Goal: Navigation & Orientation: Find specific page/section

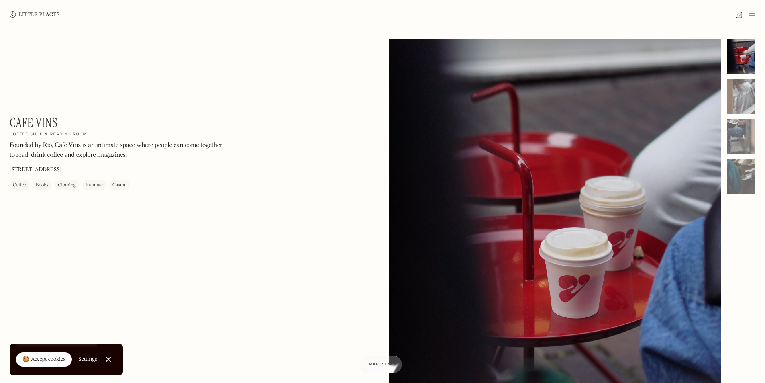
click at [31, 11] on link at bounding box center [35, 14] width 50 height 29
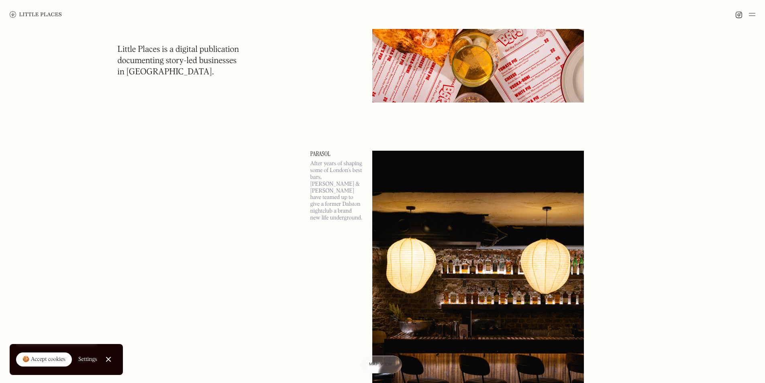
scroll to position [362, 0]
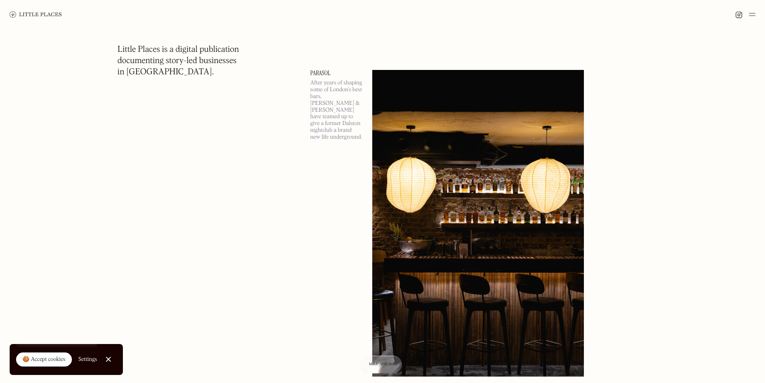
click at [32, 14] on img at bounding box center [36, 14] width 52 height 6
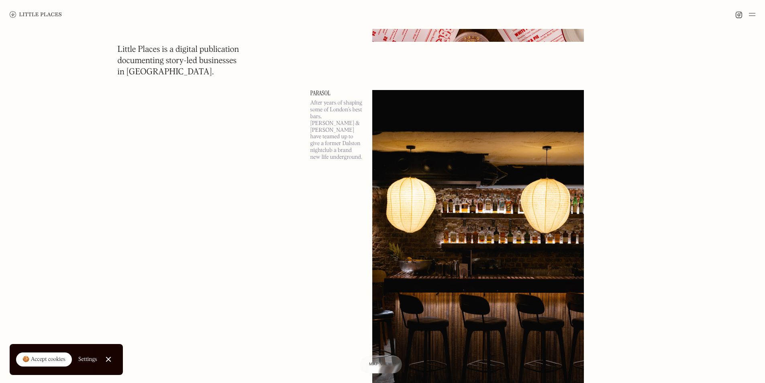
scroll to position [402, 0]
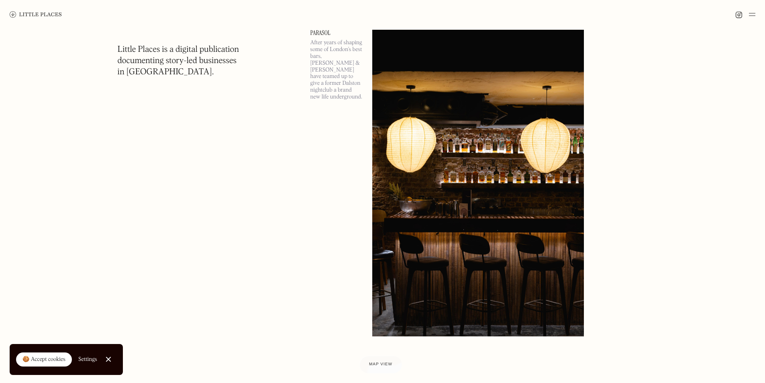
click at [755, 14] on img at bounding box center [752, 15] width 6 height 10
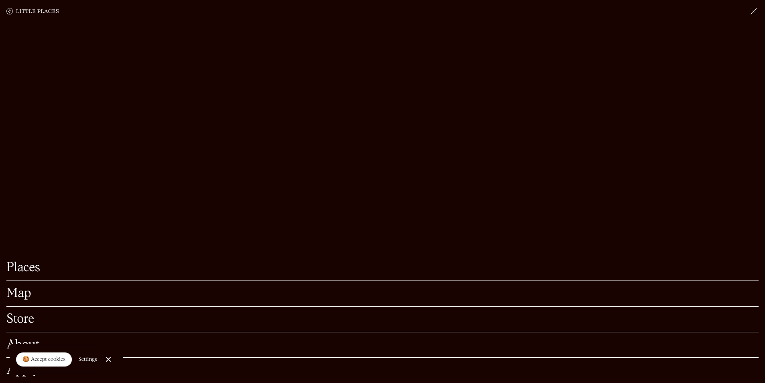
scroll to position [603, 0]
click at [34, 262] on link "Places" at bounding box center [382, 268] width 753 height 12
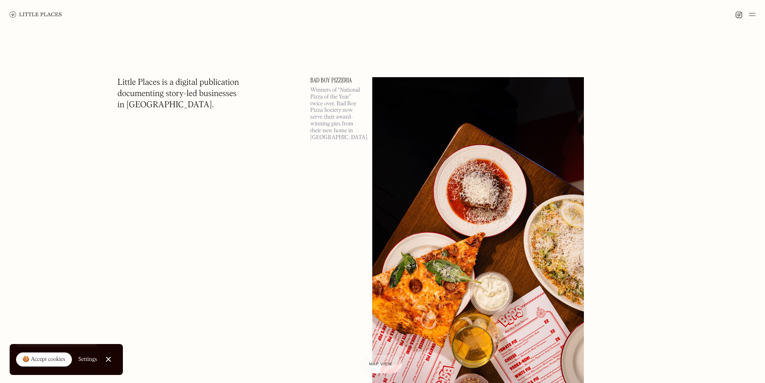
click at [53, 354] on link "🍪 Accept cookies" at bounding box center [44, 359] width 56 height 14
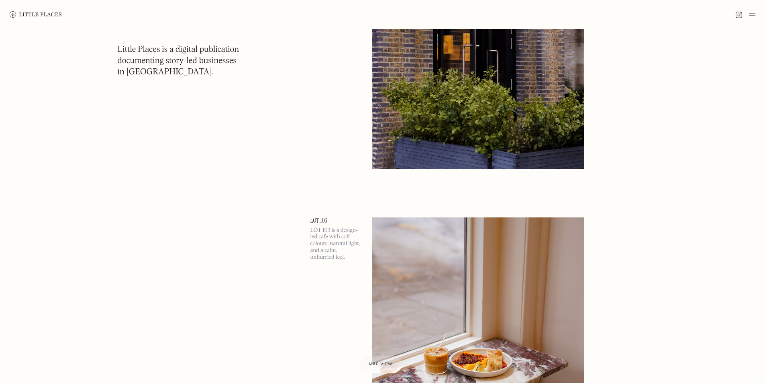
scroll to position [7669, 0]
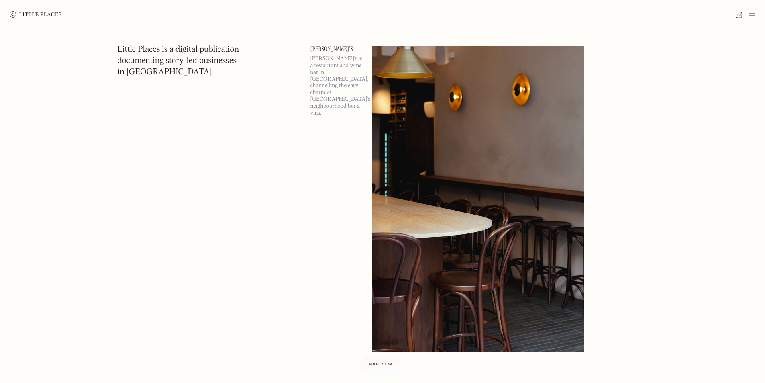
scroll to position [9191, 0]
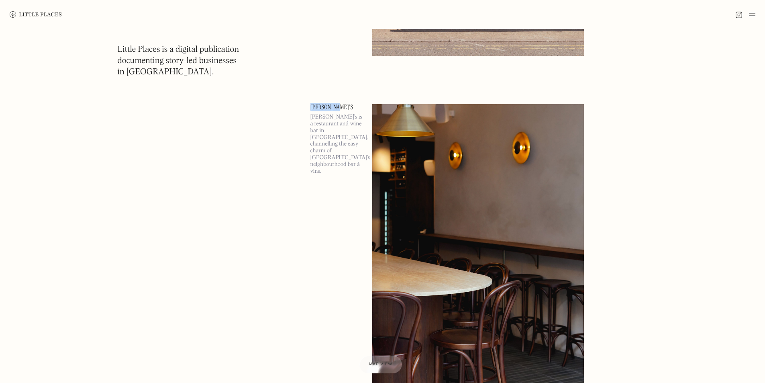
drag, startPoint x: 345, startPoint y: 100, endPoint x: 311, endPoint y: 106, distance: 34.8
copy link "[PERSON_NAME]'s"
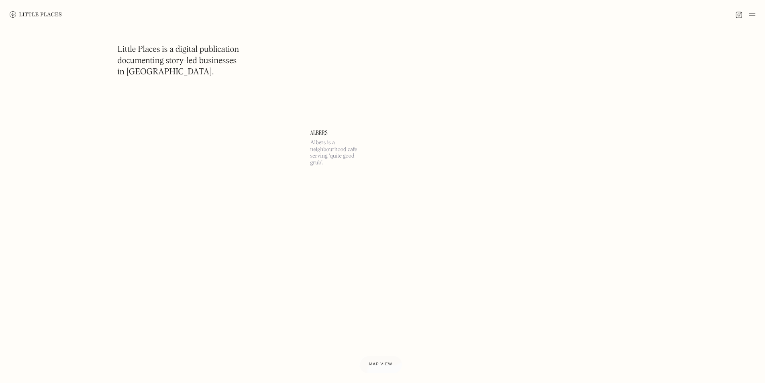
scroll to position [16557, 0]
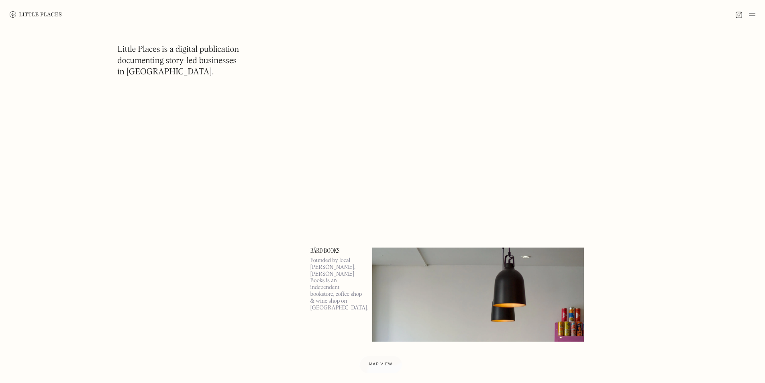
scroll to position [24065, 0]
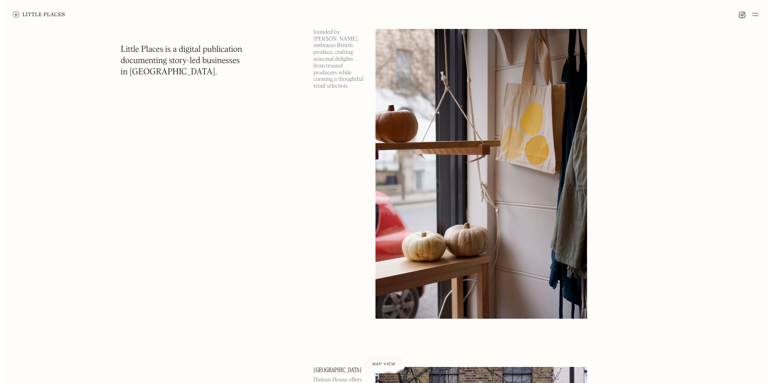
scroll to position [30169, 0]
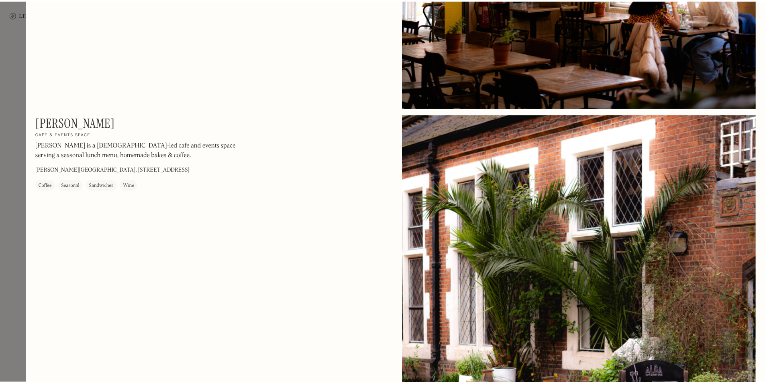
scroll to position [402, 0]
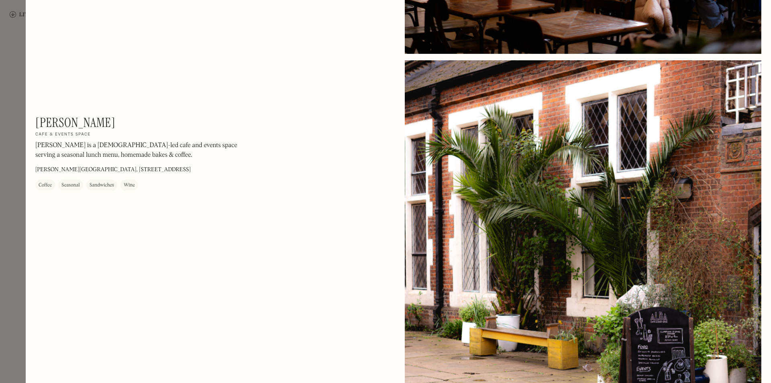
click at [0, 170] on div at bounding box center [385, 191] width 771 height 383
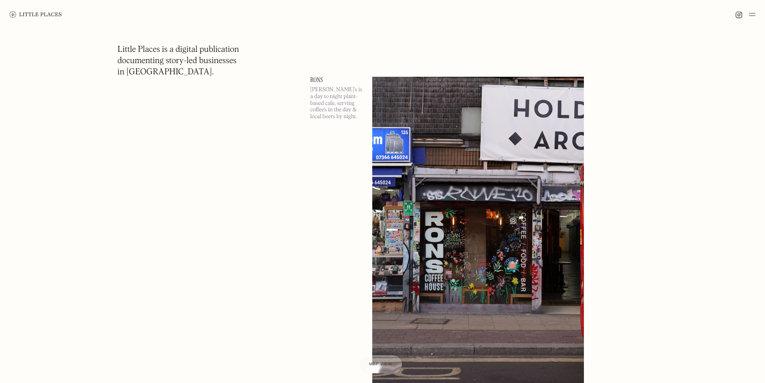
scroll to position [34870, 0]
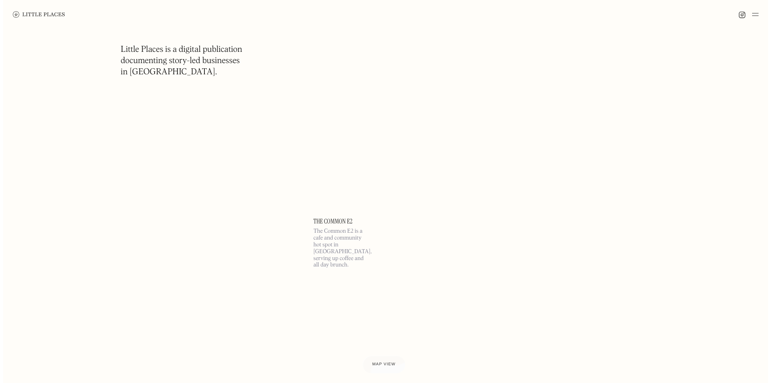
scroll to position [39953, 0]
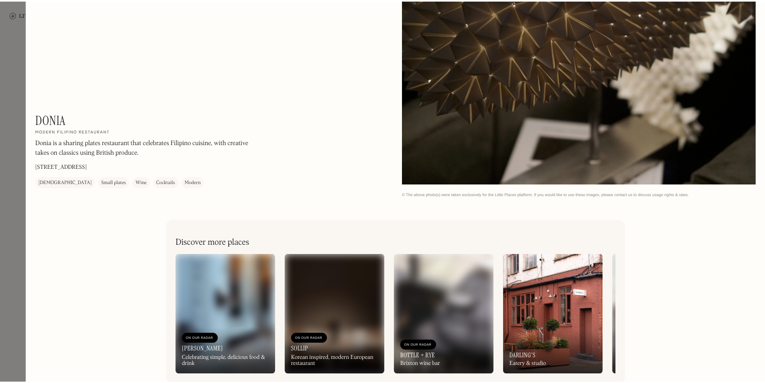
scroll to position [2088, 0]
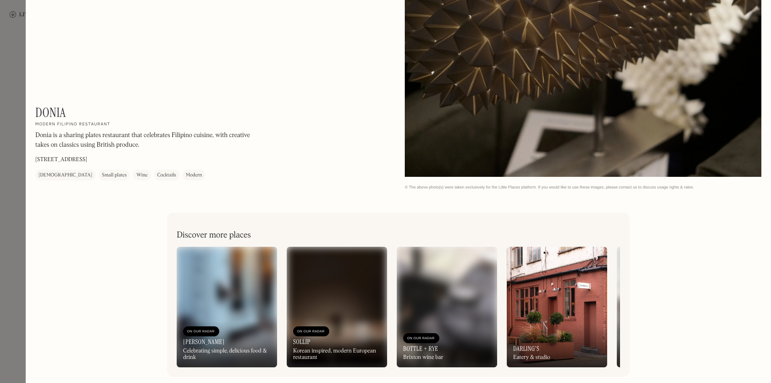
click at [0, 177] on div at bounding box center [385, 191] width 771 height 383
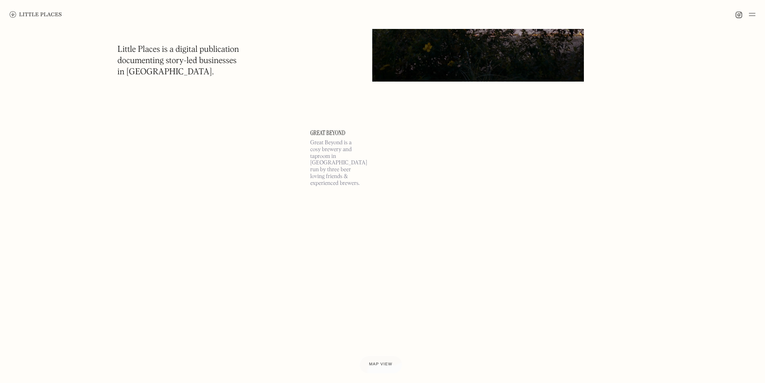
scroll to position [40958, 0]
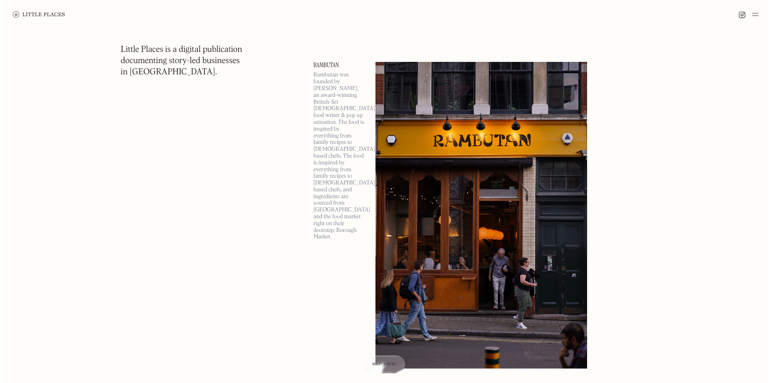
scroll to position [46468, 0]
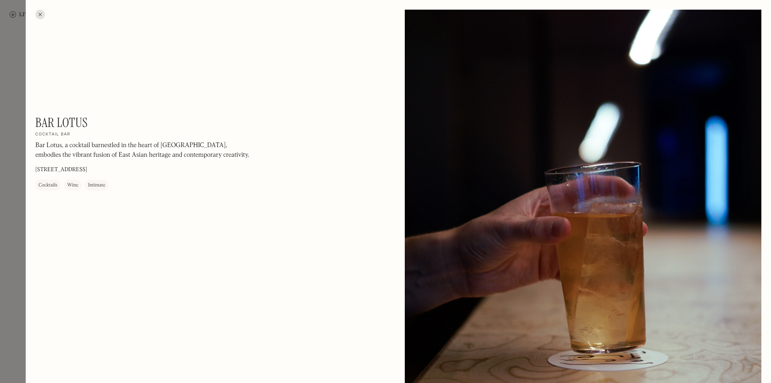
click at [39, 13] on div at bounding box center [40, 15] width 10 height 10
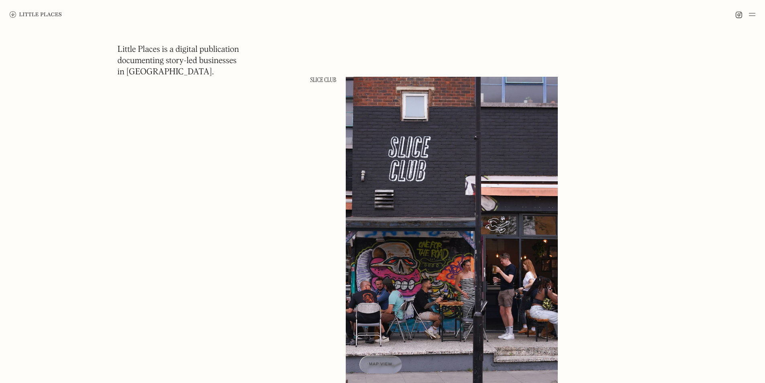
scroll to position [51323, 0]
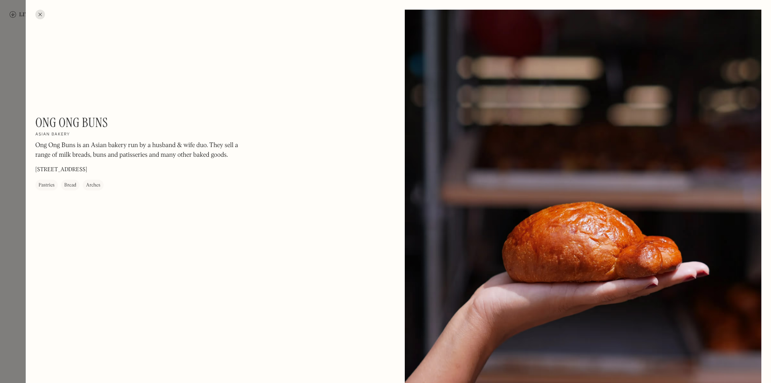
drag, startPoint x: 55, startPoint y: 14, endPoint x: 39, endPoint y: 10, distance: 17.3
click at [43, 11] on div "Ong Ong Buns On Our Radar Asian bakery Ong Ong Buns is an Asian bakery run by a…" at bounding box center [399, 191] width 746 height 383
click at [42, 15] on div at bounding box center [40, 15] width 10 height 10
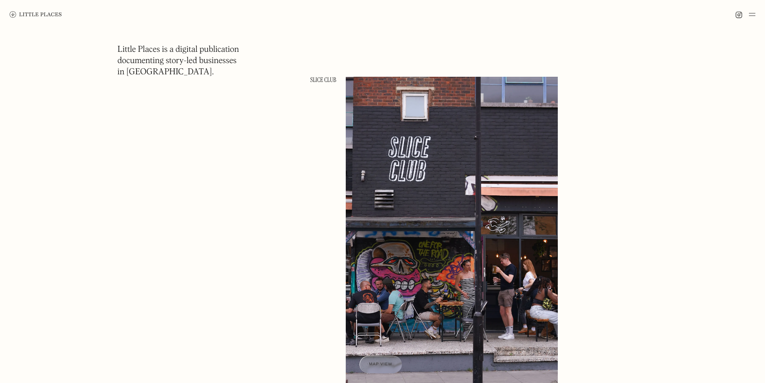
scroll to position [52207, 0]
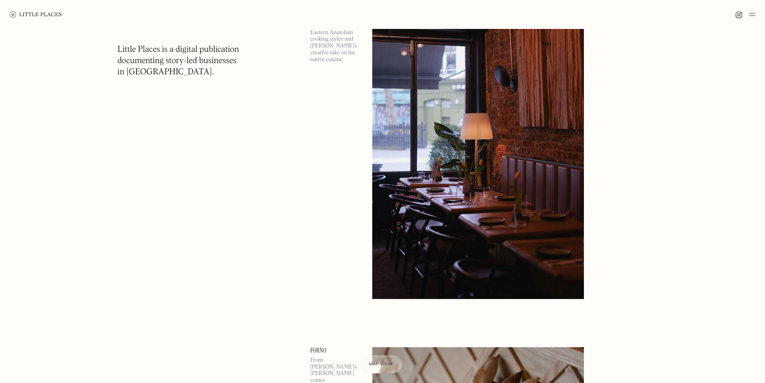
scroll to position [55656, 0]
